Goal: Find contact information: Find contact information

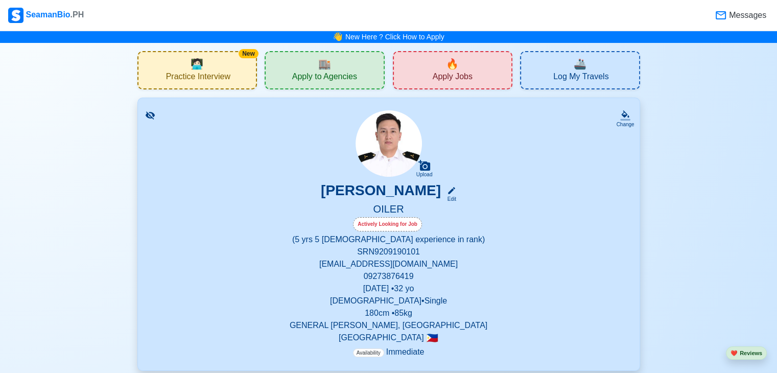
click at [322, 63] on span "🏬" at bounding box center [324, 63] width 13 height 15
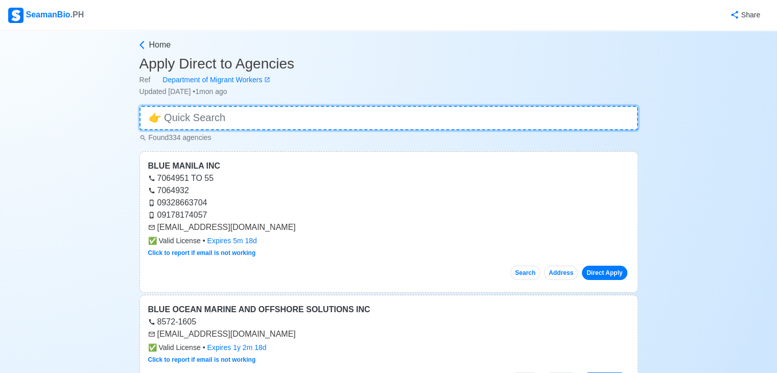
click at [193, 121] on input at bounding box center [389, 118] width 499 height 25
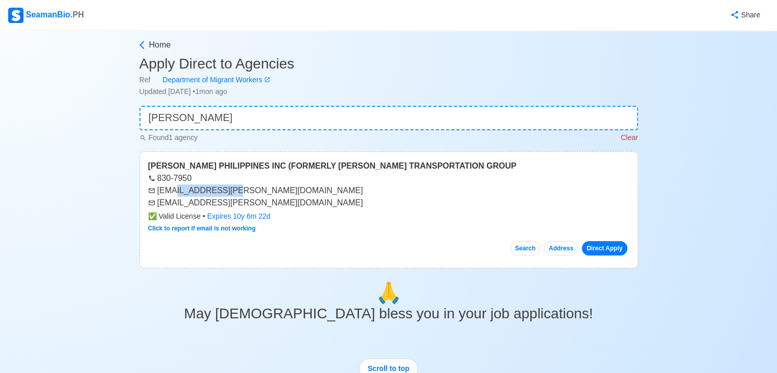
drag, startPoint x: 234, startPoint y: 195, endPoint x: 168, endPoint y: 193, distance: 65.4
click at [168, 193] on div "[EMAIL_ADDRESS][PERSON_NAME][DOMAIN_NAME]" at bounding box center [389, 191] width 482 height 12
click at [258, 167] on div "[PERSON_NAME] PHILIPPINES INC (FORMERLY [PERSON_NAME] TRANSPORTATION GROUP" at bounding box center [389, 166] width 482 height 12
drag, startPoint x: 238, startPoint y: 191, endPoint x: 155, endPoint y: 192, distance: 82.3
click at [155, 192] on div "[EMAIL_ADDRESS][PERSON_NAME][DOMAIN_NAME]" at bounding box center [389, 191] width 482 height 12
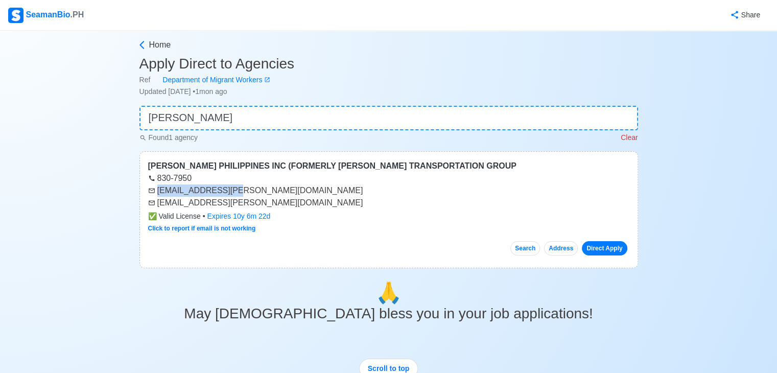
copy div "[EMAIL_ADDRESS][PERSON_NAME][DOMAIN_NAME]"
drag, startPoint x: 217, startPoint y: 205, endPoint x: 156, endPoint y: 205, distance: 61.3
click at [156, 205] on div "[EMAIL_ADDRESS][PERSON_NAME][DOMAIN_NAME]" at bounding box center [389, 203] width 482 height 12
copy div "[EMAIL_ADDRESS][PERSON_NAME][DOMAIN_NAME]"
drag, startPoint x: 229, startPoint y: 121, endPoint x: 85, endPoint y: 102, distance: 144.9
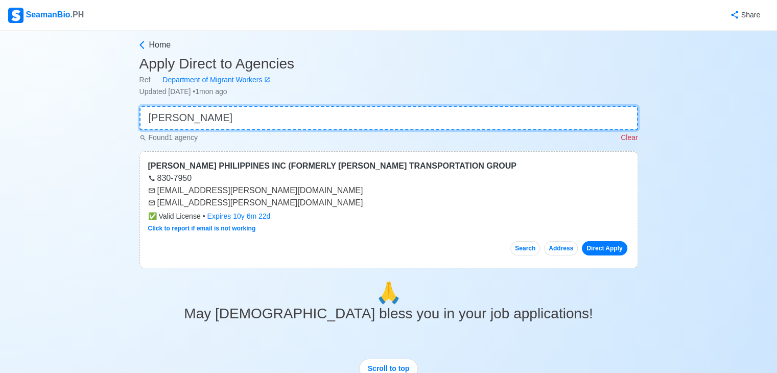
click at [85, 102] on div "Home Apply Direct to Agencies Ref Department of Migrant Workers Updated Jul 15,…" at bounding box center [388, 287] width 777 height 512
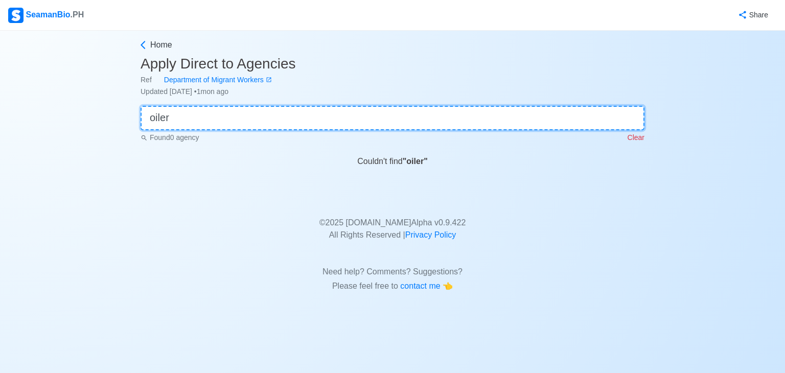
type input "oiler"
click at [139, 41] on icon at bounding box center [143, 45] width 10 height 10
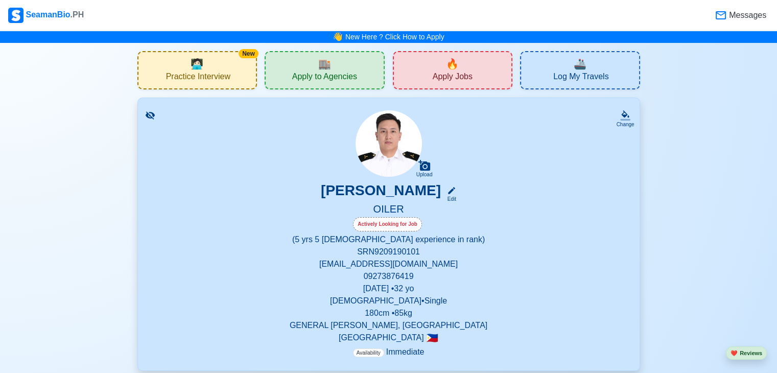
click at [446, 72] on span "Apply Jobs" at bounding box center [453, 78] width 40 height 13
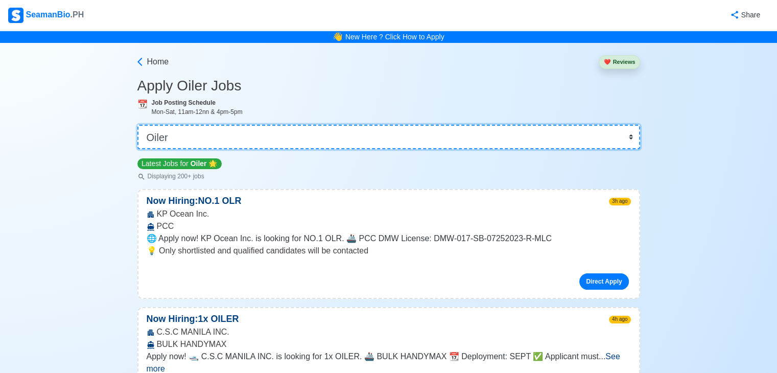
click at [239, 134] on select "👉 Select Rank or Position Master Chief Officer 2nd Officer 3rd Officer Junior O…" at bounding box center [388, 137] width 503 height 25
drag, startPoint x: 237, startPoint y: 134, endPoint x: 68, endPoint y: 137, distance: 169.2
click at [158, 132] on select "👉 Select Rank or Position Master Chief Officer 2nd Officer 3rd Officer Junior O…" at bounding box center [388, 137] width 503 height 25
click at [139, 125] on select "👉 Select Rank or Position Master Chief Officer 2nd Officer 3rd Officer Junior O…" at bounding box center [388, 137] width 503 height 25
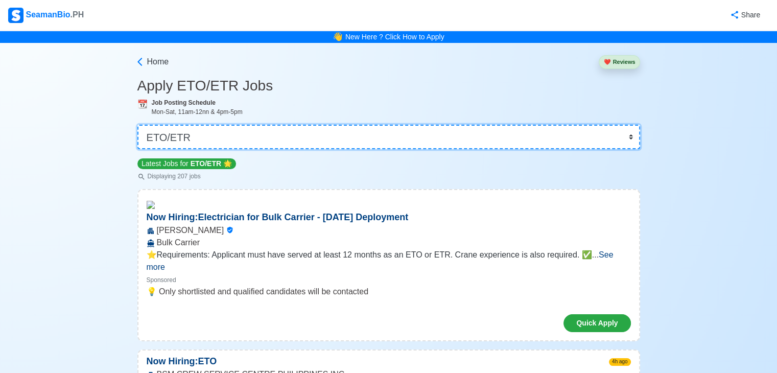
click at [216, 133] on select "👉 Select Rank or Position Master Chief Officer 2nd Officer 3rd Officer Junior O…" at bounding box center [388, 137] width 503 height 25
select select "Oiler"
click at [139, 125] on select "👉 Select Rank or Position Master Chief Officer 2nd Officer 3rd Officer Junior O…" at bounding box center [388, 137] width 503 height 25
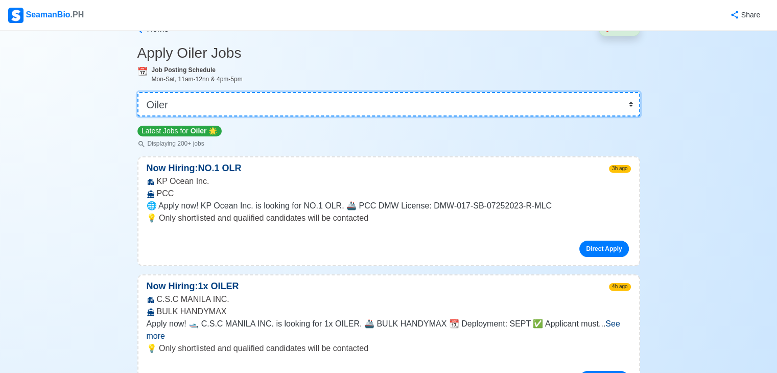
scroll to position [51, 0]
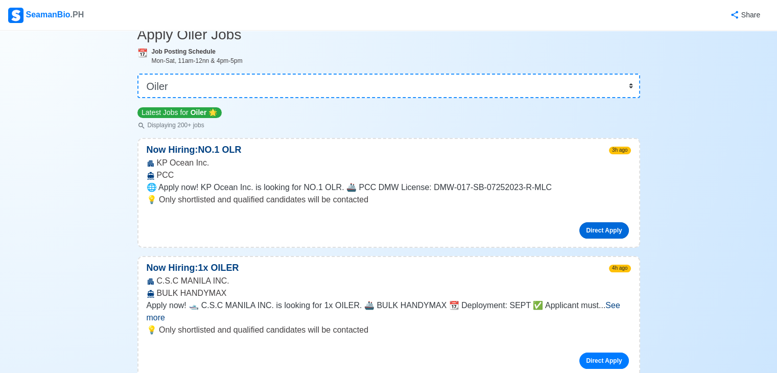
drag, startPoint x: 192, startPoint y: 150, endPoint x: 592, endPoint y: 227, distance: 407.2
click at [592, 227] on link "Direct Apply" at bounding box center [604, 230] width 49 height 16
click at [189, 150] on p "Now Hiring: NO.1 OLR" at bounding box center [194, 150] width 111 height 14
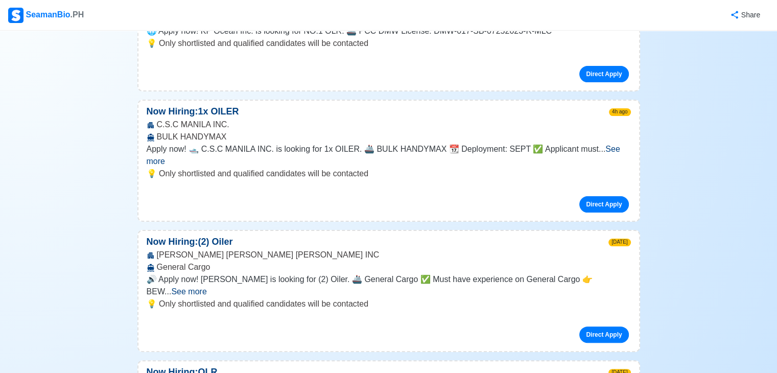
scroll to position [256, 0]
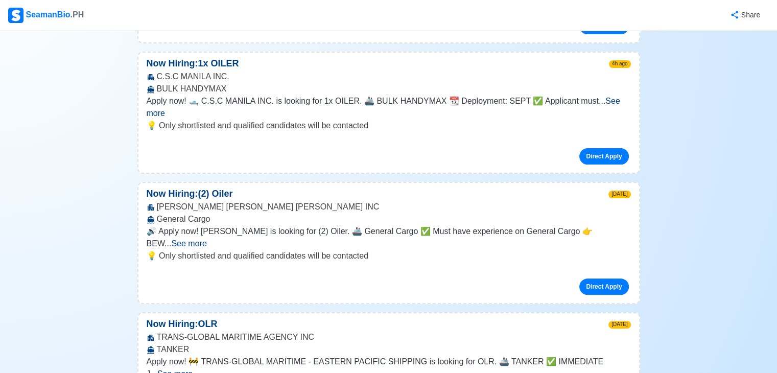
click at [207, 239] on span "See more" at bounding box center [188, 243] width 35 height 9
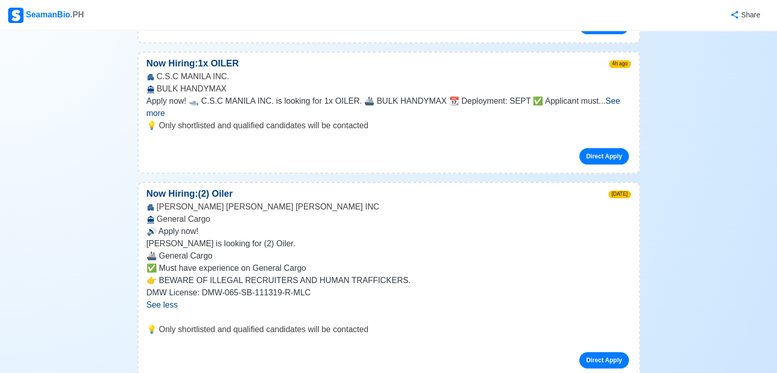
click at [618, 225] on p "🔊 Apply now!" at bounding box center [389, 231] width 485 height 12
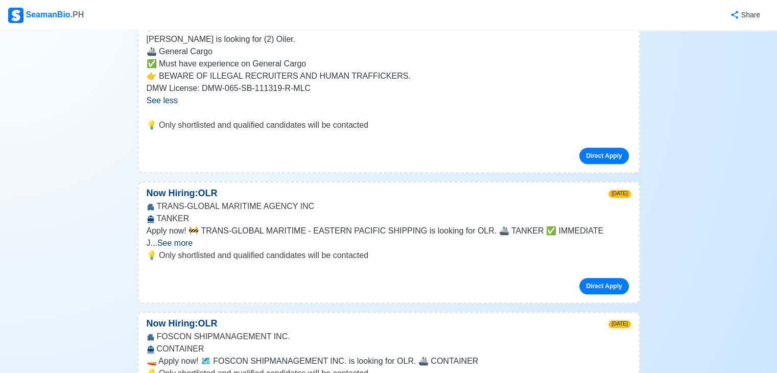
scroll to position [511, 0]
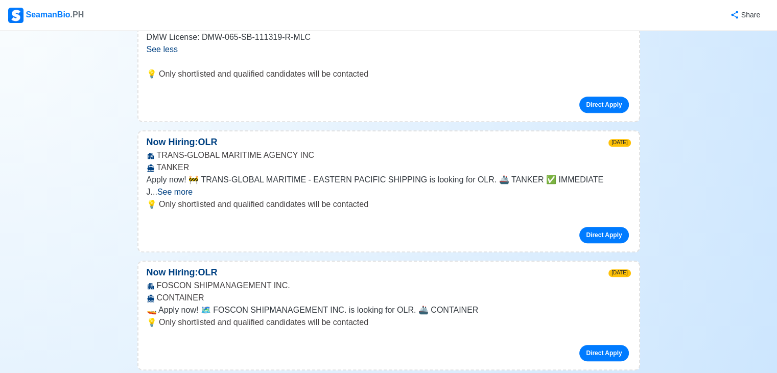
click at [193, 188] on span "See more" at bounding box center [174, 192] width 35 height 9
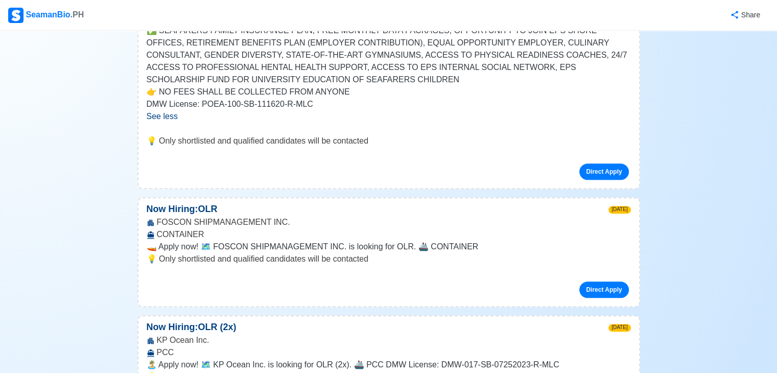
scroll to position [716, 0]
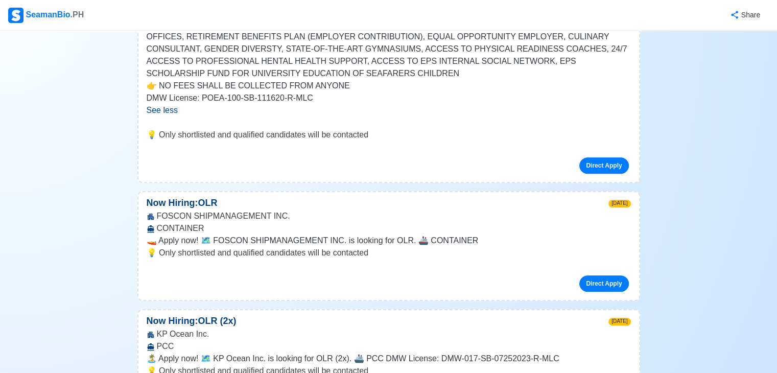
click at [447, 219] on div "FOSCON SHIPMANAGEMENT INC. CONTAINER" at bounding box center [389, 222] width 501 height 25
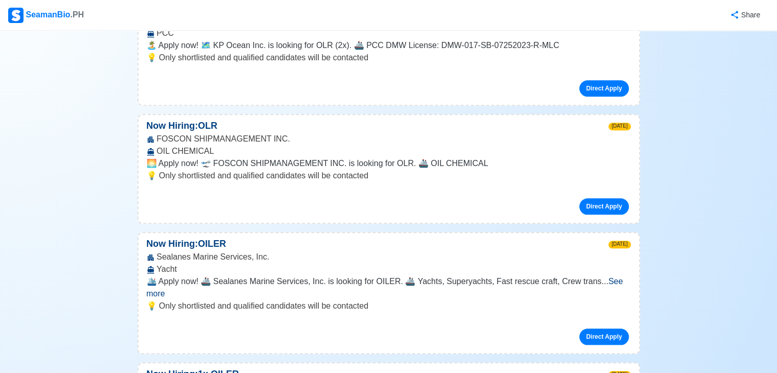
scroll to position [1073, 0]
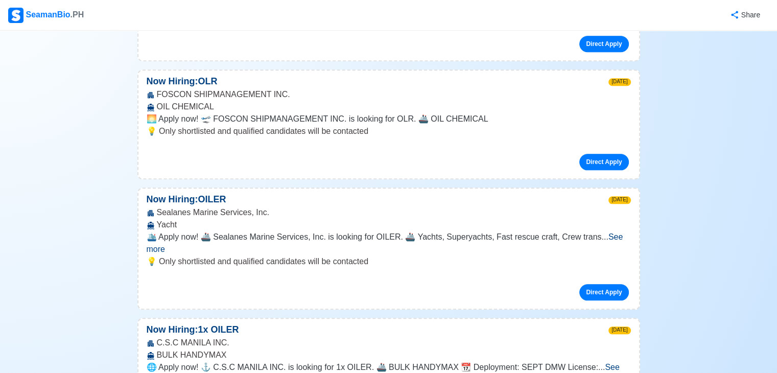
click at [618, 233] on span "See more" at bounding box center [385, 243] width 477 height 21
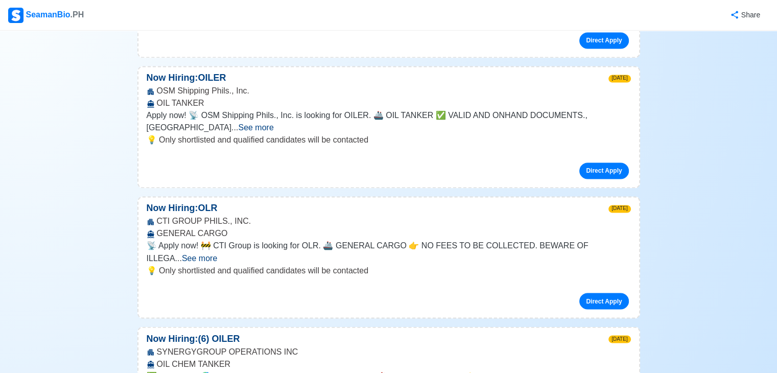
scroll to position [1687, 0]
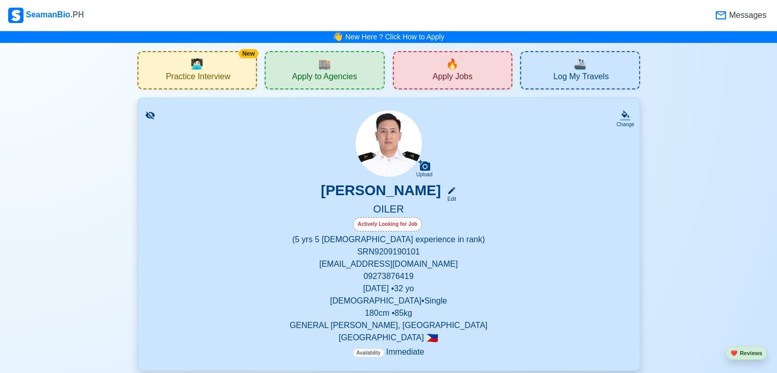
click at [301, 66] on div "🏬 Apply to Agencies" at bounding box center [325, 70] width 120 height 38
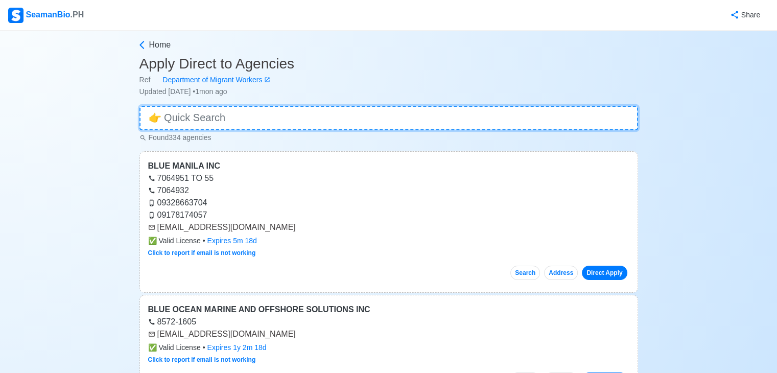
click at [264, 121] on input at bounding box center [389, 118] width 499 height 25
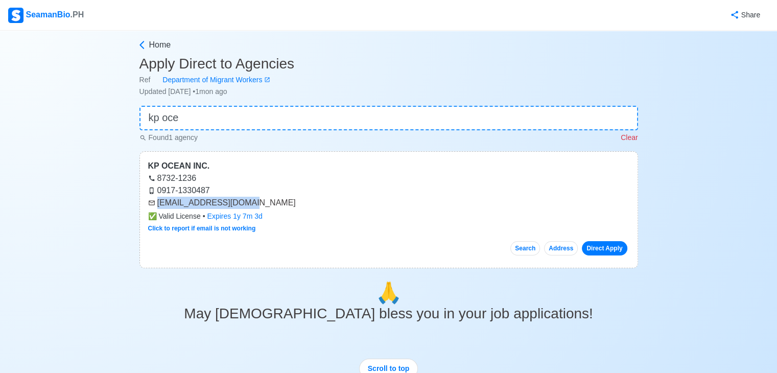
drag, startPoint x: 260, startPoint y: 201, endPoint x: 152, endPoint y: 205, distance: 107.9
click at [152, 205] on div "[EMAIL_ADDRESS][DOMAIN_NAME]" at bounding box center [389, 203] width 482 height 12
copy div "[EMAIL_ADDRESS][DOMAIN_NAME]"
drag, startPoint x: 202, startPoint y: 121, endPoint x: 0, endPoint y: 105, distance: 202.6
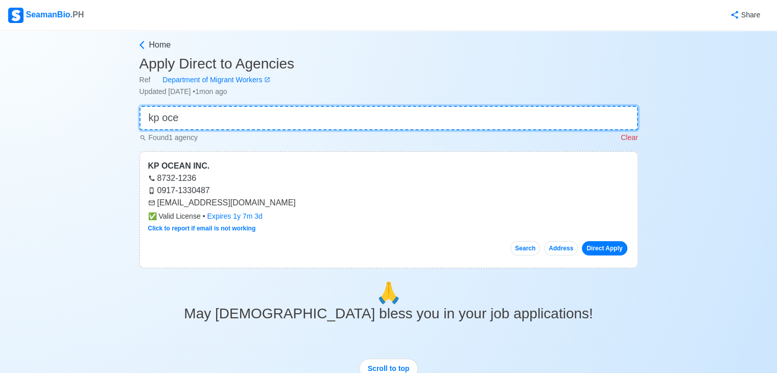
click at [0, 105] on div "Home Apply Direct to Agencies Ref Department of Migrant Workers Updated [DATE] …" at bounding box center [388, 287] width 777 height 512
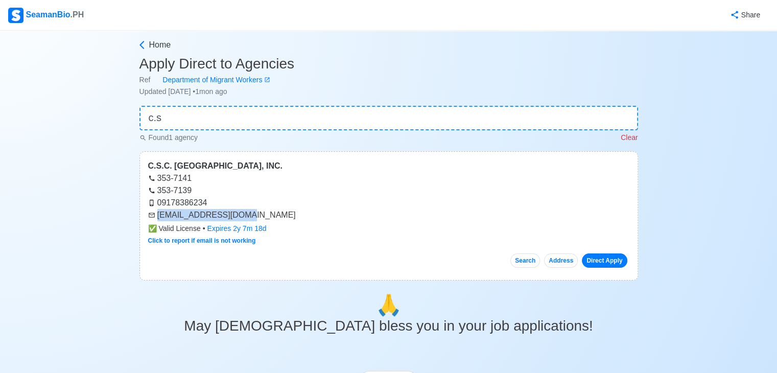
drag, startPoint x: 246, startPoint y: 215, endPoint x: 158, endPoint y: 216, distance: 87.4
click at [158, 216] on div "[EMAIL_ADDRESS][DOMAIN_NAME]" at bounding box center [389, 215] width 482 height 12
copy div "[EMAIL_ADDRESS][DOMAIN_NAME]"
drag, startPoint x: 194, startPoint y: 105, endPoint x: 153, endPoint y: 117, distance: 43.2
click at [102, 107] on div "Home Apply Direct to Agencies Ref Department of Migrant Workers Updated [DATE] …" at bounding box center [388, 293] width 777 height 524
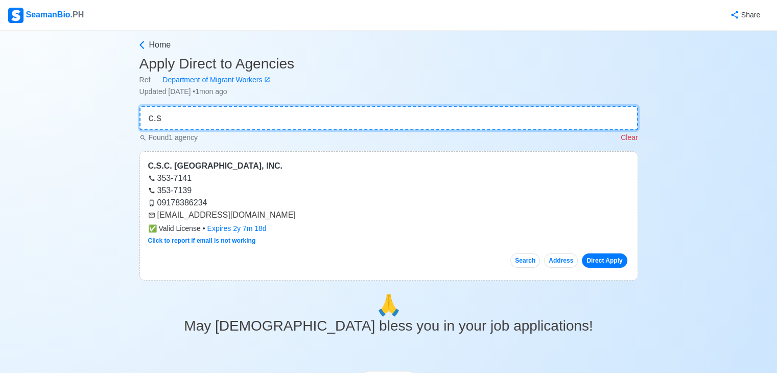
drag, startPoint x: 186, startPoint y: 110, endPoint x: 37, endPoint y: 105, distance: 148.8
click at [37, 105] on div "Home Apply Direct to Agencies Ref Department of Migrant Workers Updated [DATE] …" at bounding box center [388, 293] width 777 height 524
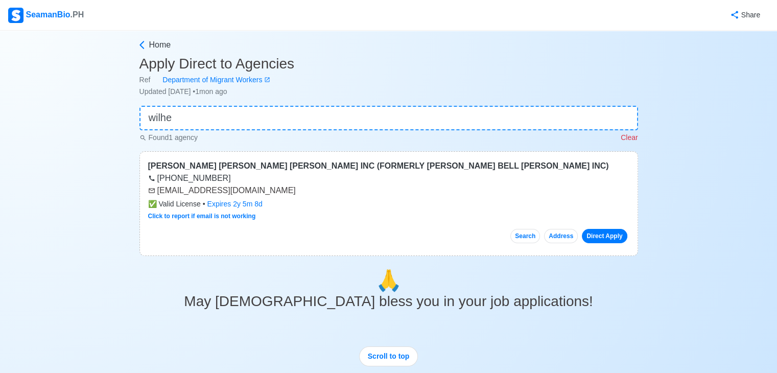
drag, startPoint x: 294, startPoint y: 193, endPoint x: 156, endPoint y: 190, distance: 138.6
click at [156, 190] on div "[EMAIL_ADDRESS][DOMAIN_NAME]" at bounding box center [389, 191] width 482 height 12
copy div "[EMAIL_ADDRESS][DOMAIN_NAME]"
drag, startPoint x: 153, startPoint y: 121, endPoint x: 106, endPoint y: 113, distance: 47.2
click at [106, 123] on div "Home Apply Direct to Agencies Ref Department of Migrant Workers Updated [DATE] …" at bounding box center [388, 280] width 777 height 499
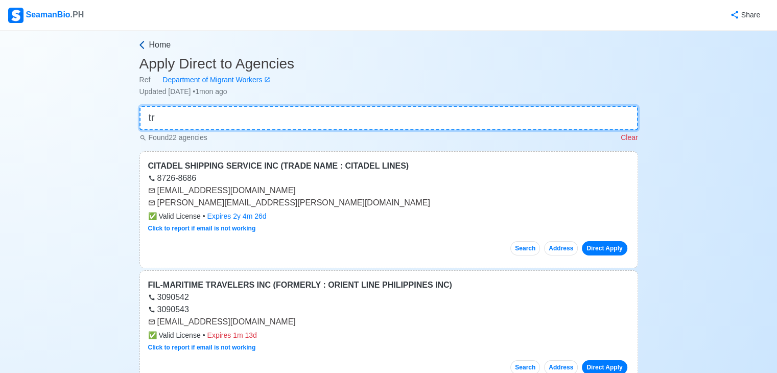
type input "t"
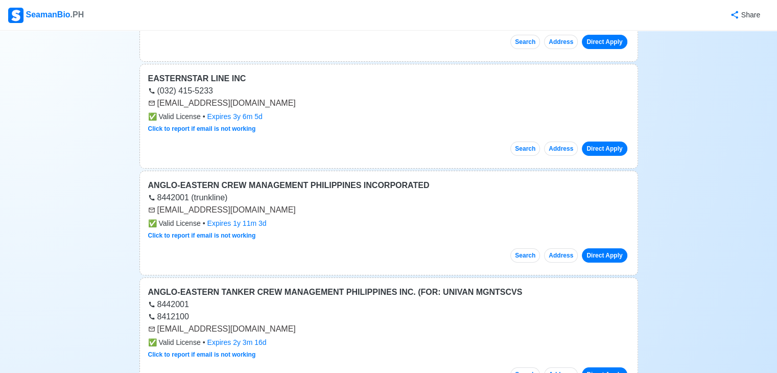
scroll to position [256, 0]
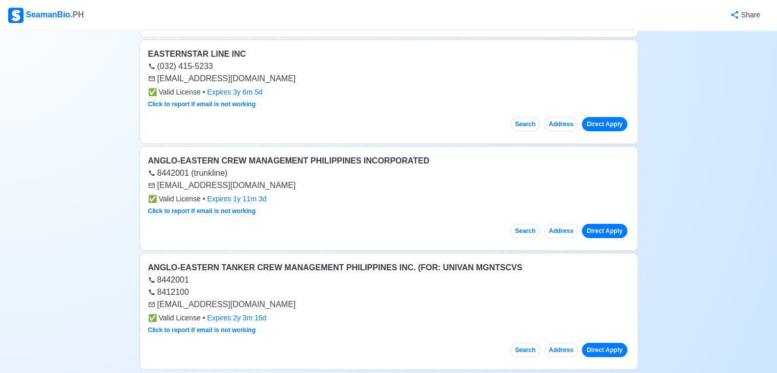
drag, startPoint x: 291, startPoint y: 189, endPoint x: 157, endPoint y: 188, distance: 133.4
click at [157, 188] on div "[EMAIL_ADDRESS][DOMAIN_NAME]" at bounding box center [389, 185] width 482 height 12
copy div "[EMAIL_ADDRESS][DOMAIN_NAME]"
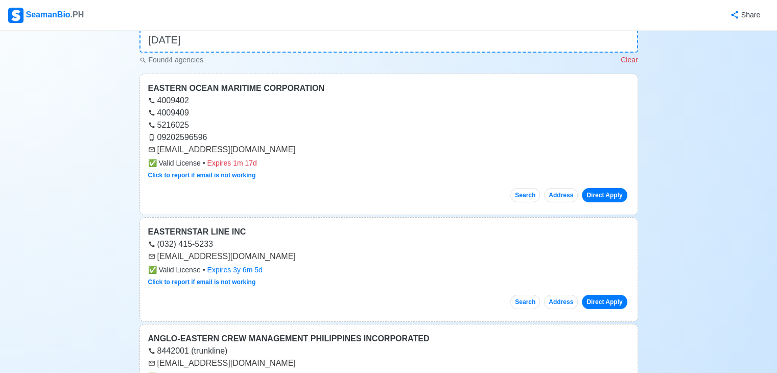
scroll to position [0, 0]
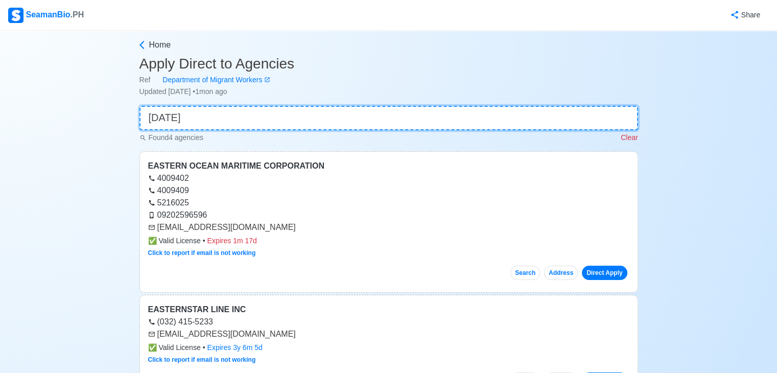
drag, startPoint x: 190, startPoint y: 118, endPoint x: 61, endPoint y: 105, distance: 129.5
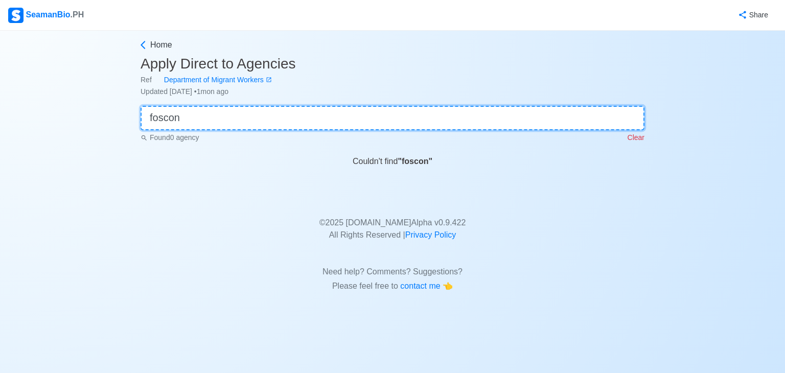
drag, startPoint x: 84, startPoint y: 111, endPoint x: 77, endPoint y: 109, distance: 7.4
click at [77, 109] on div "Home Apply Direct to Agencies Ref Department of Migrant Workers Updated [DATE] …" at bounding box center [392, 163] width 785 height 264
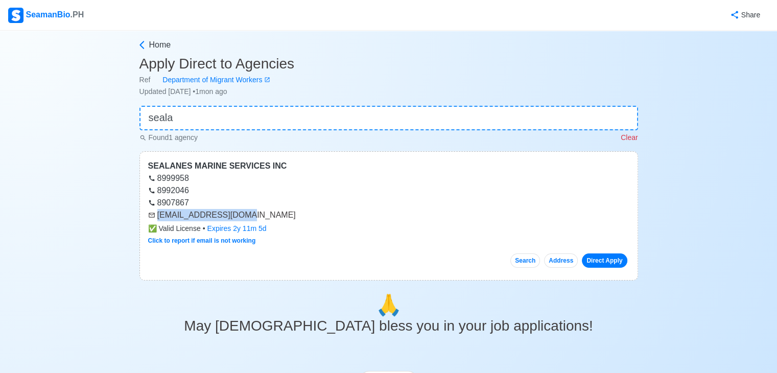
drag, startPoint x: 241, startPoint y: 219, endPoint x: 152, endPoint y: 219, distance: 89.5
click at [152, 219] on div "[EMAIL_ADDRESS][DOMAIN_NAME]" at bounding box center [389, 215] width 482 height 12
copy div "[EMAIL_ADDRESS][DOMAIN_NAME]"
drag, startPoint x: 192, startPoint y: 107, endPoint x: 82, endPoint y: 113, distance: 110.1
click at [82, 113] on div "Home Apply Direct to Agencies Ref Department of Migrant Workers Updated [DATE] …" at bounding box center [388, 293] width 777 height 524
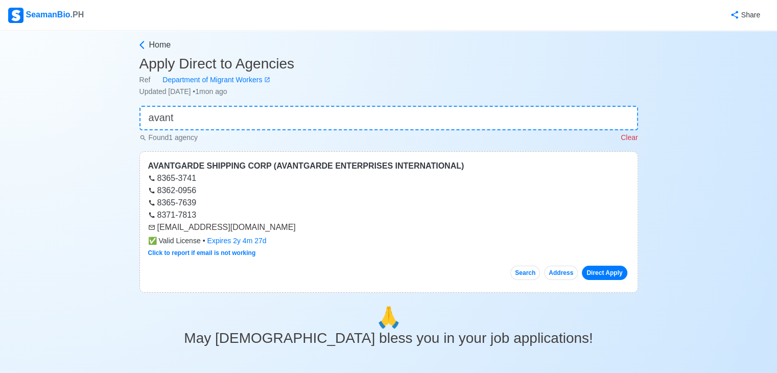
drag, startPoint x: 290, startPoint y: 231, endPoint x: 155, endPoint y: 228, distance: 135.0
click at [155, 228] on div "[EMAIL_ADDRESS][DOMAIN_NAME]" at bounding box center [389, 227] width 482 height 12
copy div "[EMAIL_ADDRESS][DOMAIN_NAME]"
drag, startPoint x: 209, startPoint y: 123, endPoint x: 66, endPoint y: 108, distance: 142.9
click at [66, 108] on div "Home Apply Direct to Agencies Ref Department of Migrant Workers Updated [DATE] …" at bounding box center [388, 299] width 777 height 536
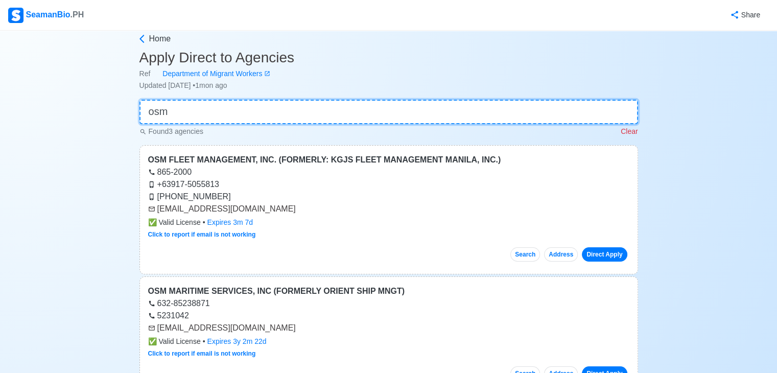
scroll to position [102, 0]
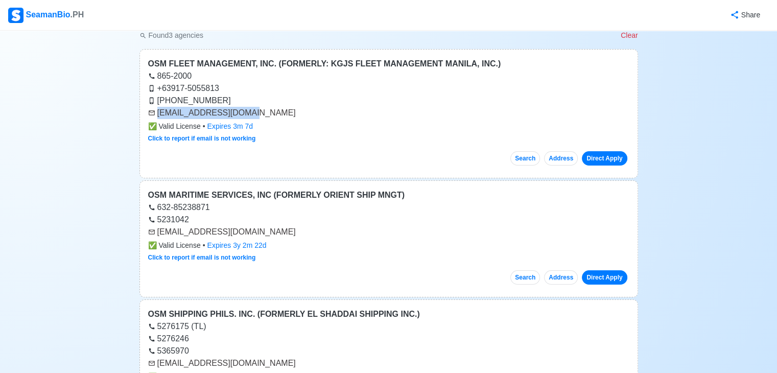
drag, startPoint x: 253, startPoint y: 114, endPoint x: 156, endPoint y: 116, distance: 96.6
click at [156, 116] on div "[EMAIL_ADDRESS][DOMAIN_NAME]" at bounding box center [389, 113] width 482 height 12
copy div "[EMAIL_ADDRESS][DOMAIN_NAME]"
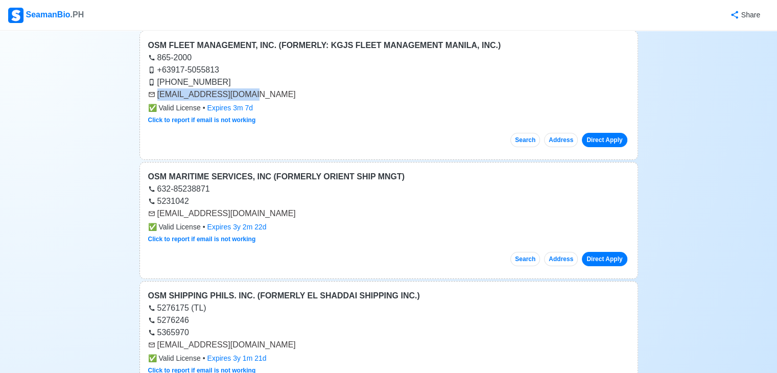
scroll to position [153, 0]
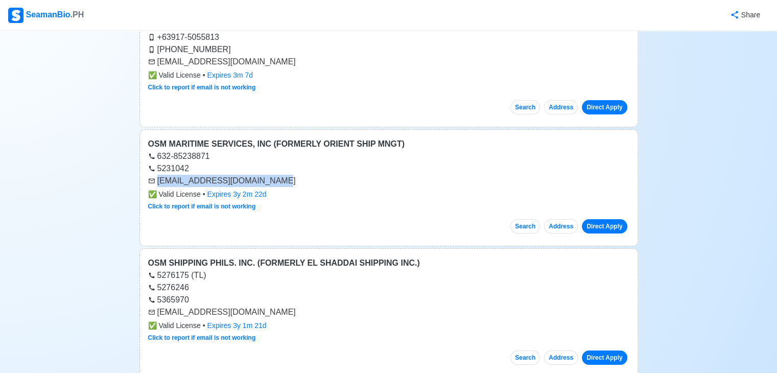
drag, startPoint x: 276, startPoint y: 183, endPoint x: 169, endPoint y: 180, distance: 106.9
click at [157, 184] on div "[EMAIL_ADDRESS][DOMAIN_NAME]" at bounding box center [389, 181] width 482 height 12
copy div "[EMAIL_ADDRESS][DOMAIN_NAME]"
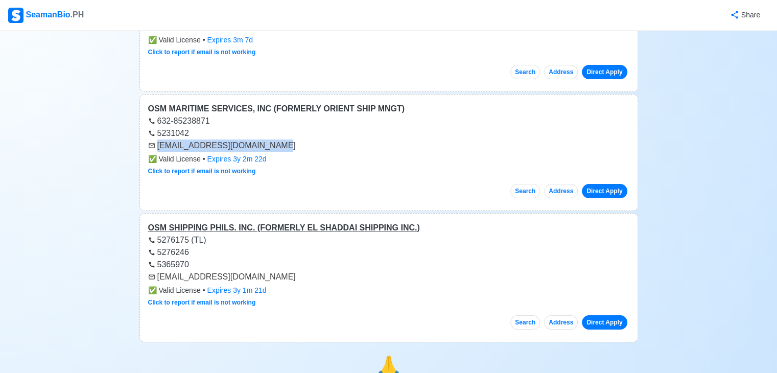
scroll to position [256, 0]
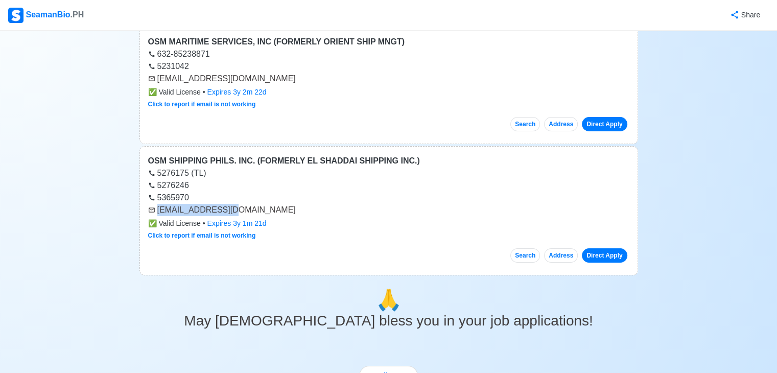
drag, startPoint x: 243, startPoint y: 213, endPoint x: 156, endPoint y: 213, distance: 86.9
click at [156, 213] on div "[EMAIL_ADDRESS][DOMAIN_NAME]" at bounding box center [389, 210] width 482 height 12
copy div "[EMAIL_ADDRESS][DOMAIN_NAME]"
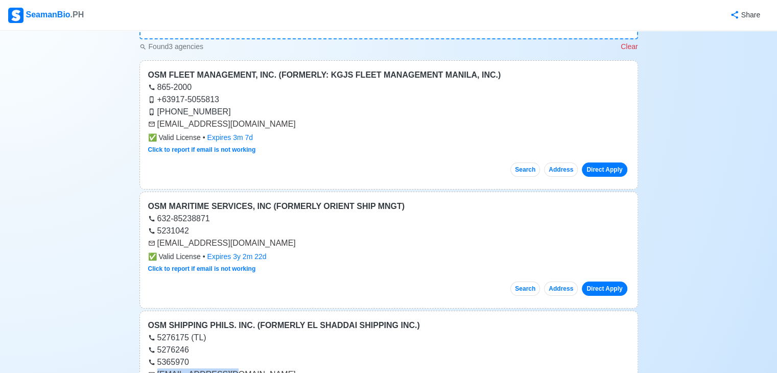
scroll to position [0, 0]
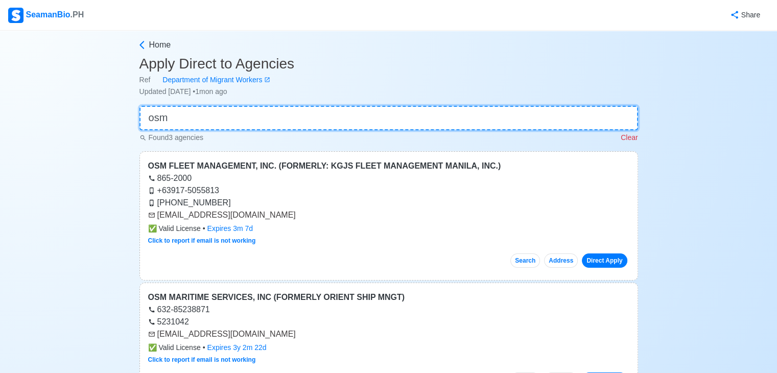
drag, startPoint x: 192, startPoint y: 118, endPoint x: 0, endPoint y: 88, distance: 193.9
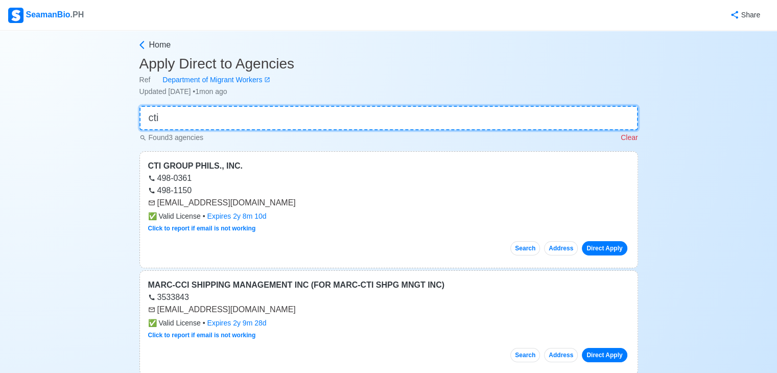
type input "cti"
drag, startPoint x: 245, startPoint y: 200, endPoint x: 156, endPoint y: 204, distance: 88.5
click at [156, 204] on div "[EMAIL_ADDRESS][DOMAIN_NAME]" at bounding box center [389, 203] width 482 height 12
